Goal: Task Accomplishment & Management: Manage account settings

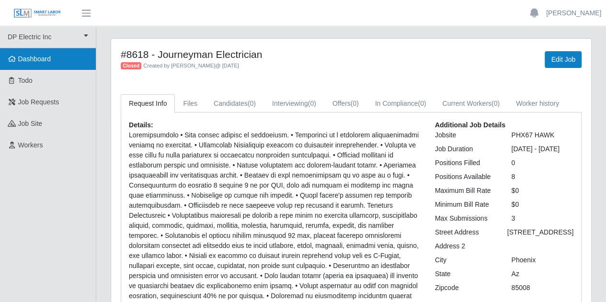
click at [35, 63] on link "Dashboard" at bounding box center [48, 59] width 96 height 22
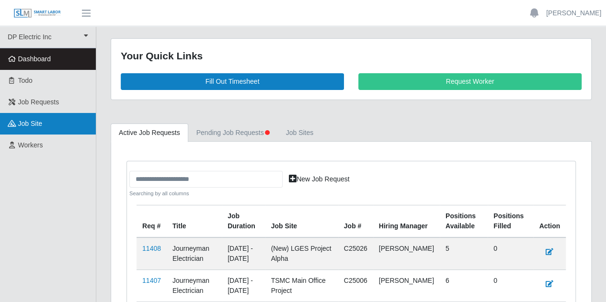
click at [24, 121] on span "job site" at bounding box center [30, 124] width 24 height 8
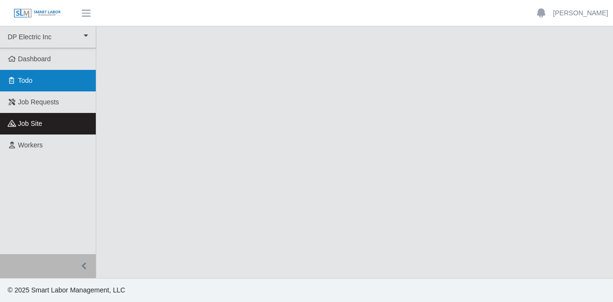
click at [33, 81] on span "Todo" at bounding box center [25, 81] width 14 height 8
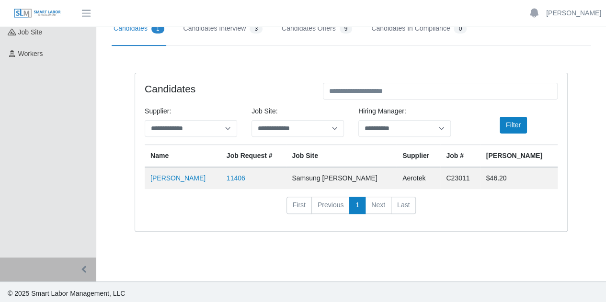
scroll to position [93, 0]
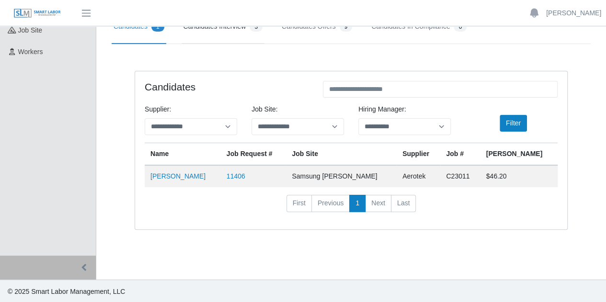
click at [211, 29] on link "Candidates Interview 3" at bounding box center [223, 27] width 83 height 34
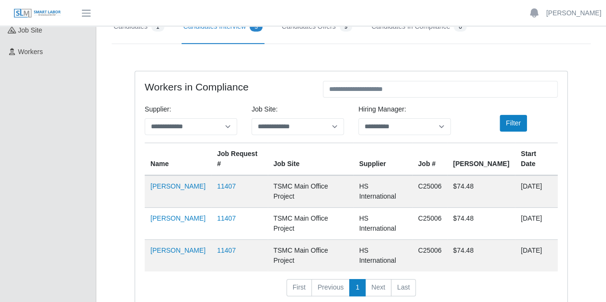
scroll to position [137, 0]
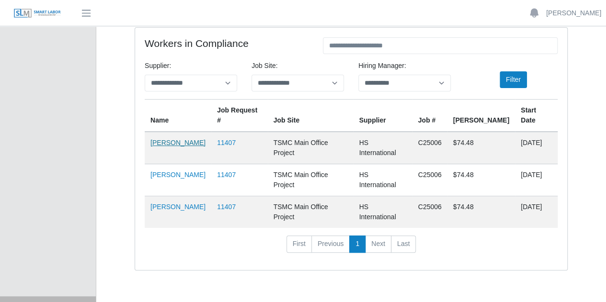
click at [177, 139] on link "Juan Garcia" at bounding box center [177, 143] width 55 height 8
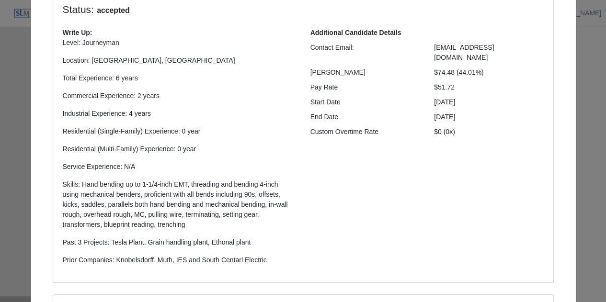
scroll to position [0, 0]
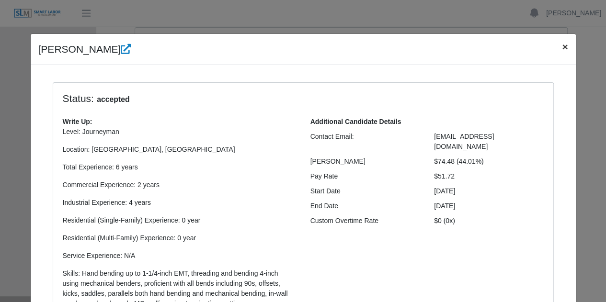
click at [564, 50] on span "×" at bounding box center [565, 46] width 6 height 11
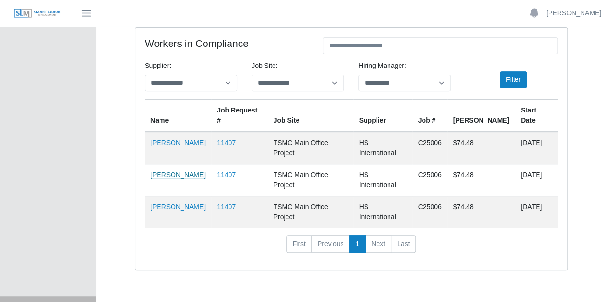
click at [186, 171] on link "Alian Renduele" at bounding box center [177, 175] width 55 height 8
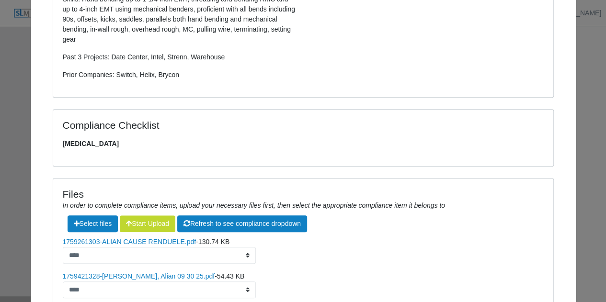
scroll to position [351, 0]
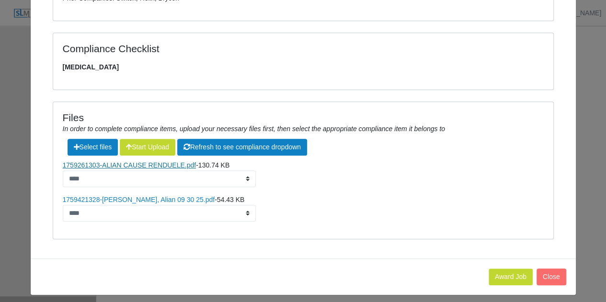
click at [127, 164] on link "1759261303-ALIAN CAUSE RENDUELE.pdf" at bounding box center [130, 165] width 134 height 8
click at [146, 201] on link "1759421328-Cause Renduele, Alian 09 30 25.pdf" at bounding box center [139, 200] width 152 height 8
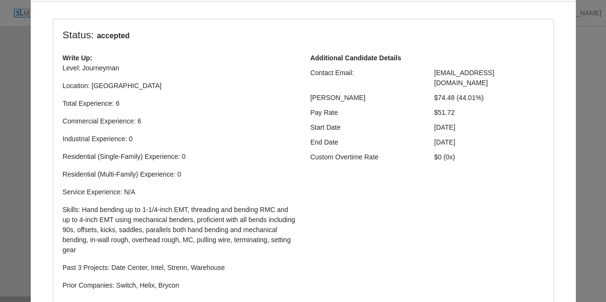
scroll to position [0, 0]
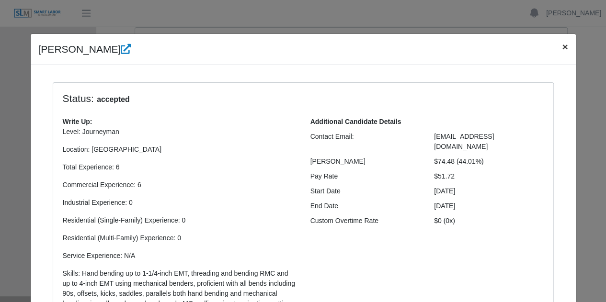
click at [562, 46] on span "×" at bounding box center [565, 46] width 6 height 11
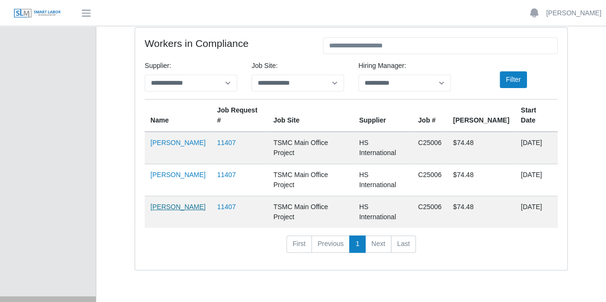
click at [184, 203] on link "Joseph Peters" at bounding box center [177, 207] width 55 height 8
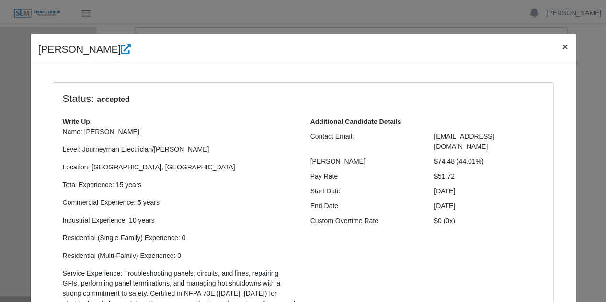
click at [562, 46] on span "×" at bounding box center [565, 46] width 6 height 11
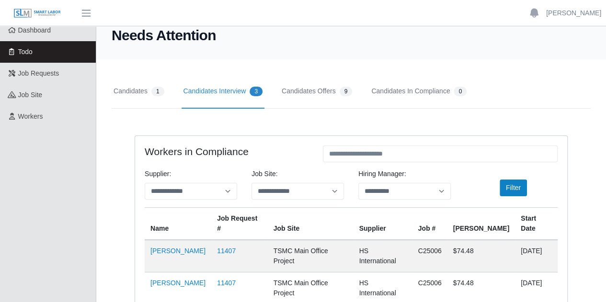
scroll to position [15, 0]
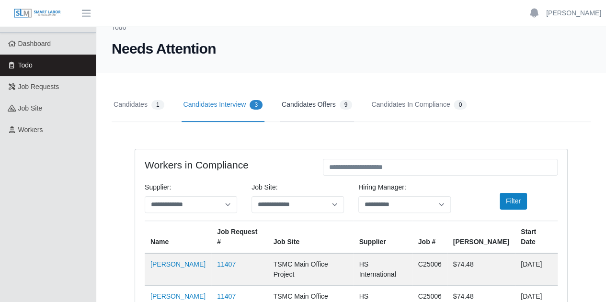
click at [331, 103] on link "Candidates Offers 9" at bounding box center [317, 105] width 74 height 34
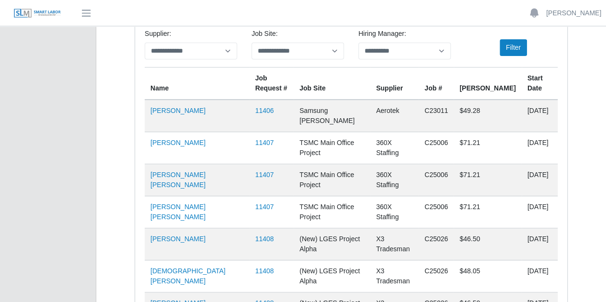
scroll to position [188, 0]
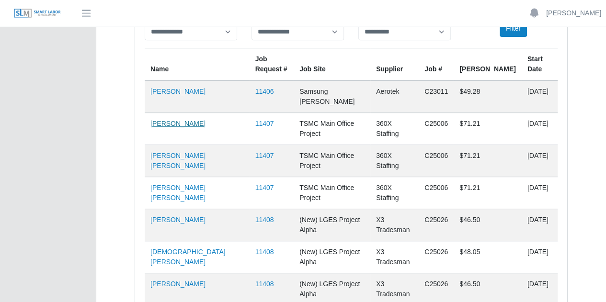
click at [183, 120] on link "Bo-Anthony Riestra" at bounding box center [177, 124] width 55 height 8
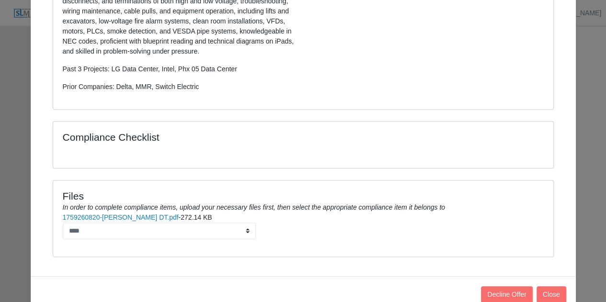
scroll to position [309, 0]
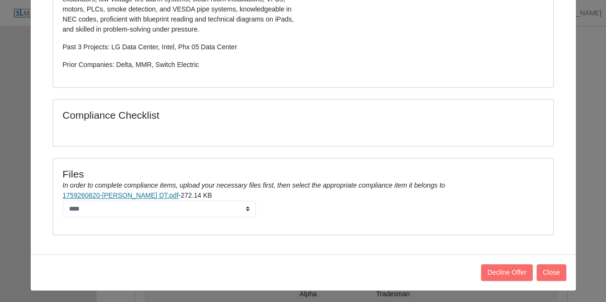
click at [105, 195] on link "1759260820-Bo-Anthony DT.pdf" at bounding box center [121, 196] width 116 height 8
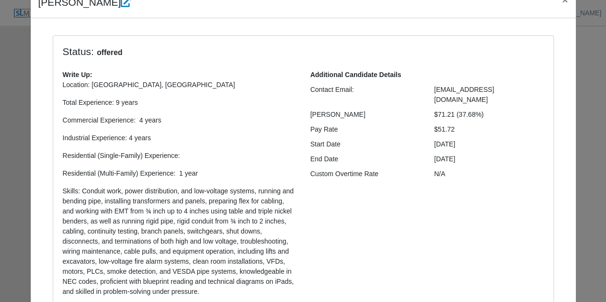
scroll to position [0, 0]
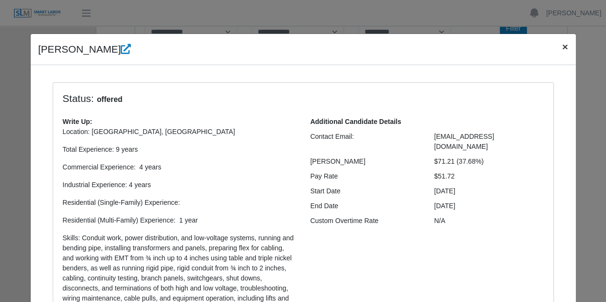
click at [562, 46] on span "×" at bounding box center [565, 46] width 6 height 11
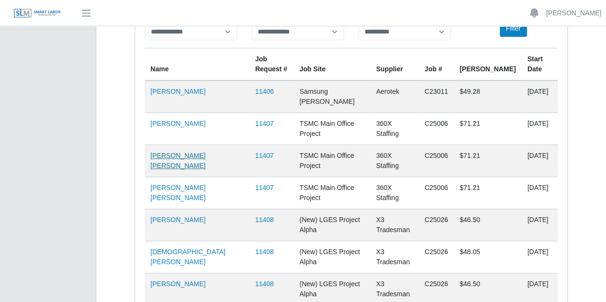
click at [190, 152] on link "Jonathan Lopez Rubio" at bounding box center [177, 161] width 55 height 18
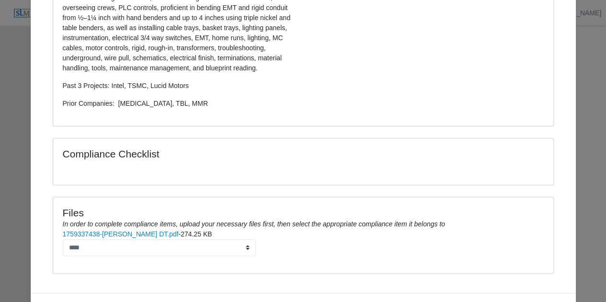
scroll to position [313, 0]
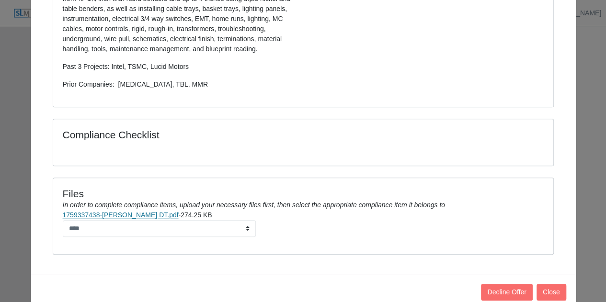
click at [108, 217] on link "1759337438-Jonathan Lopez DT.pdf" at bounding box center [121, 215] width 116 height 8
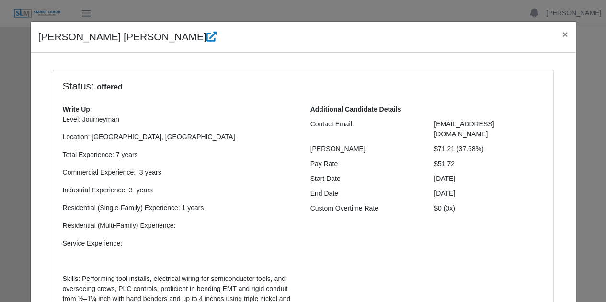
scroll to position [0, 0]
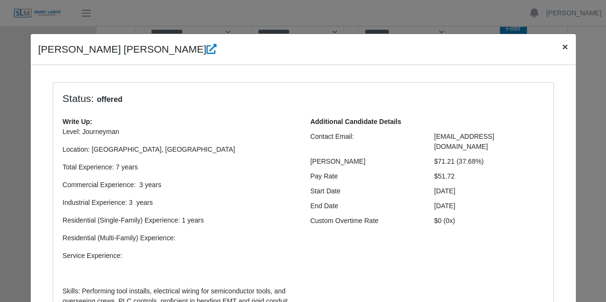
click at [562, 49] on span "×" at bounding box center [565, 46] width 6 height 11
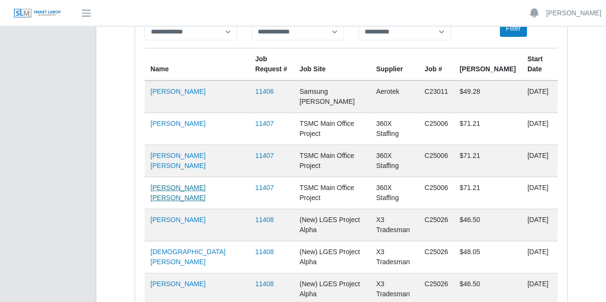
click at [205, 184] on link "Carlos Reyes lopez portillo" at bounding box center [177, 193] width 55 height 18
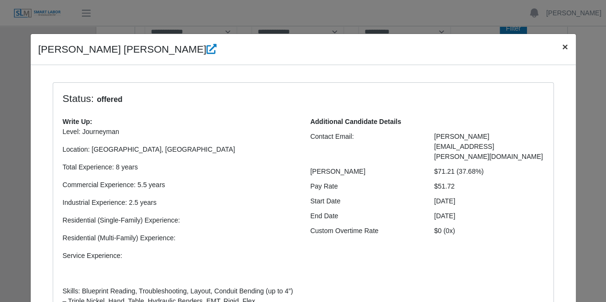
click at [563, 48] on span "×" at bounding box center [565, 46] width 6 height 11
